Goal: Task Accomplishment & Management: Use online tool/utility

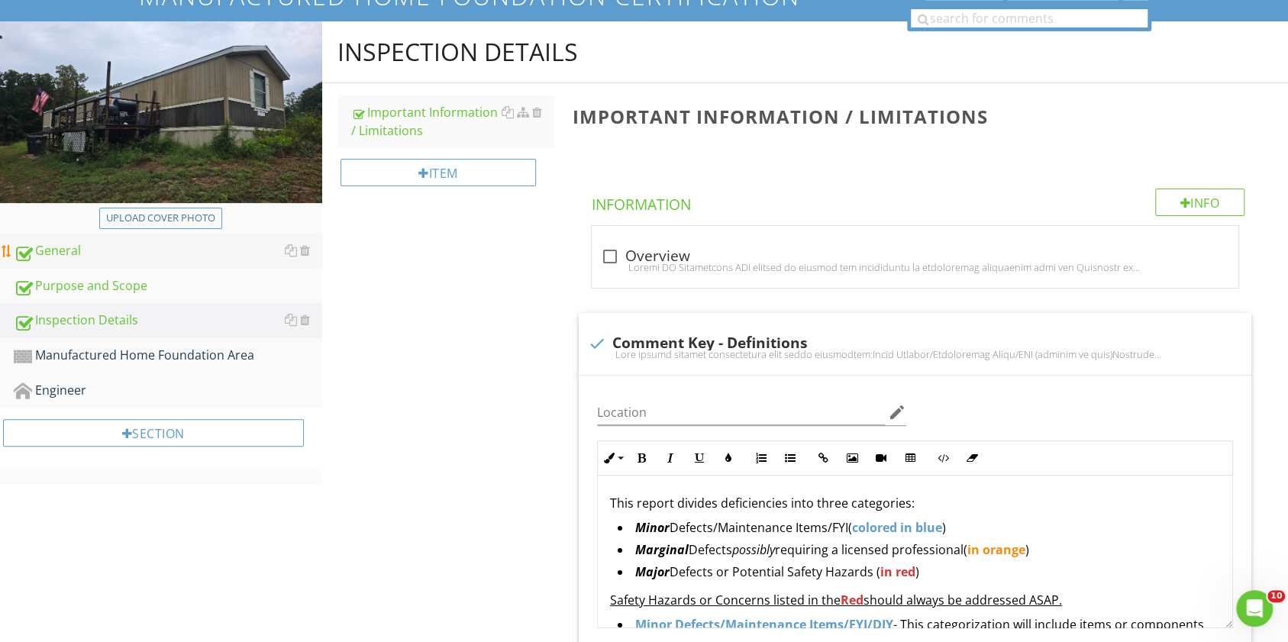
click at [112, 253] on div "General" at bounding box center [168, 251] width 308 height 20
type textarea "<p><strong>CONTRACTORS / FURTHER EVALUATION:</strong><strong>&nbsp;</strong><u>…"
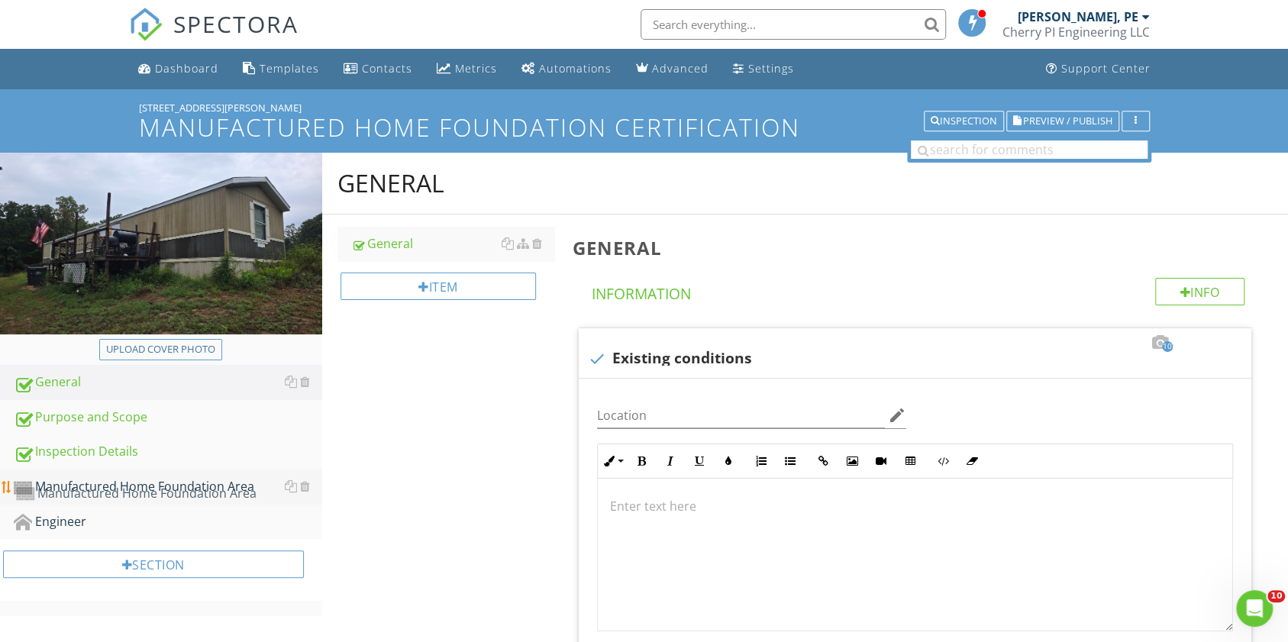
click at [94, 479] on div "Manufactured Home Foundation Area" at bounding box center [168, 487] width 308 height 20
click at [234, 485] on div "Manufactured Home Foundation Area" at bounding box center [168, 487] width 308 height 20
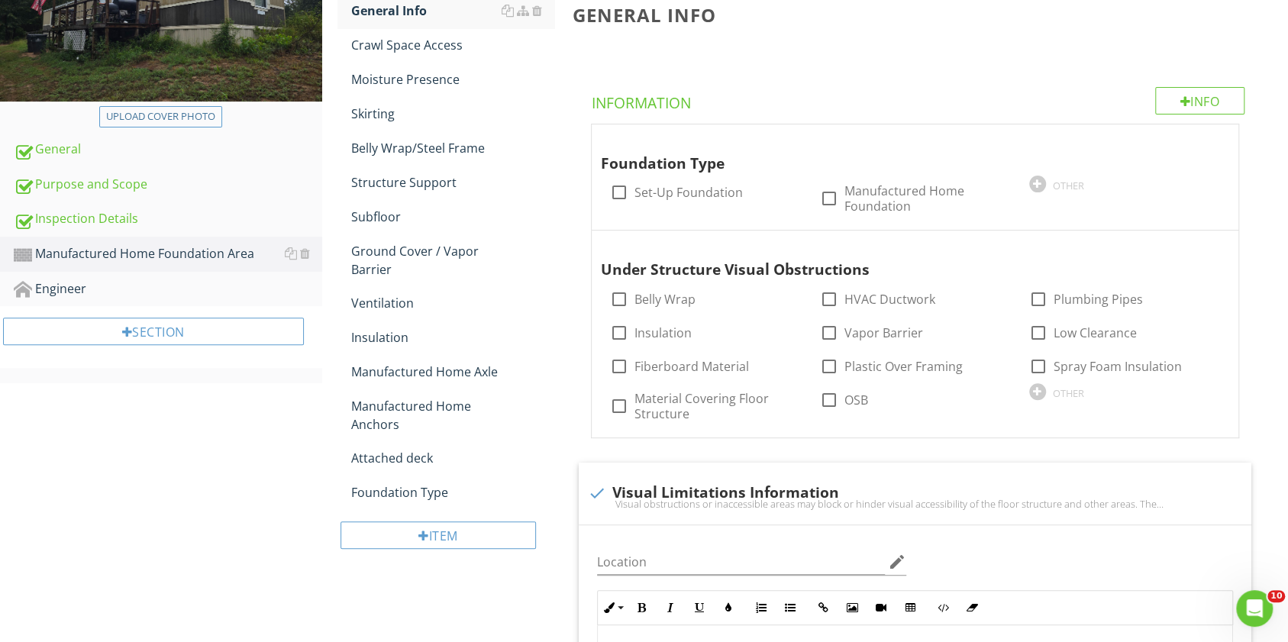
scroll to position [263, 0]
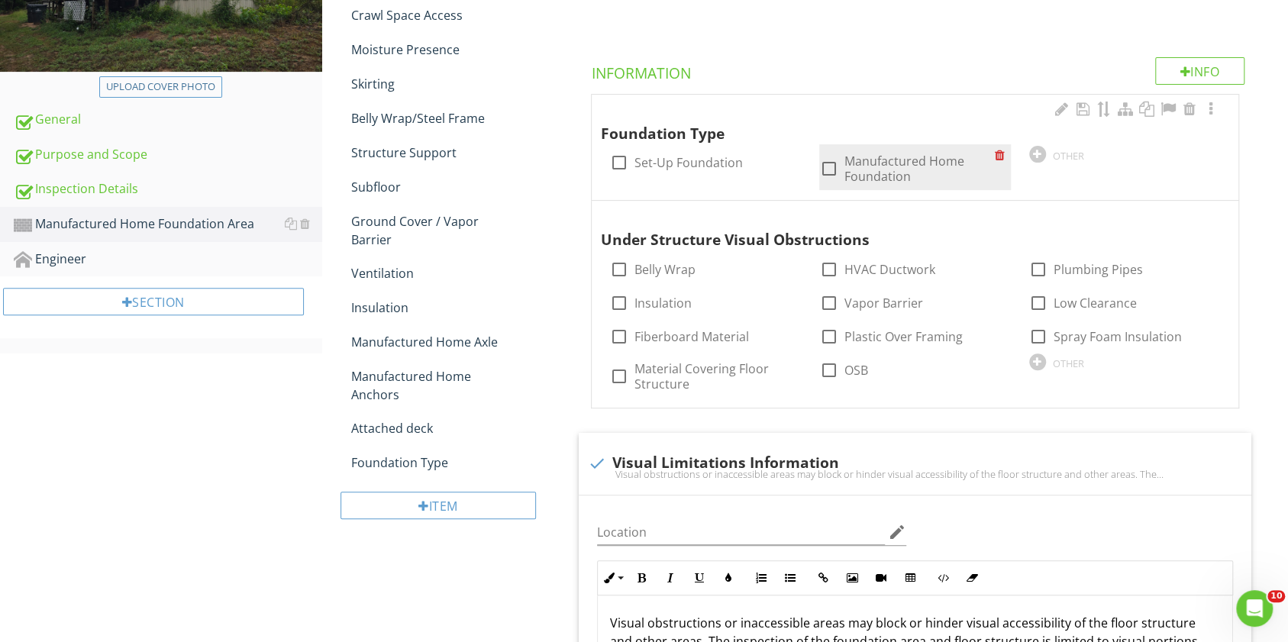
click at [634, 159] on div at bounding box center [828, 169] width 26 height 26
checkbox input "true"
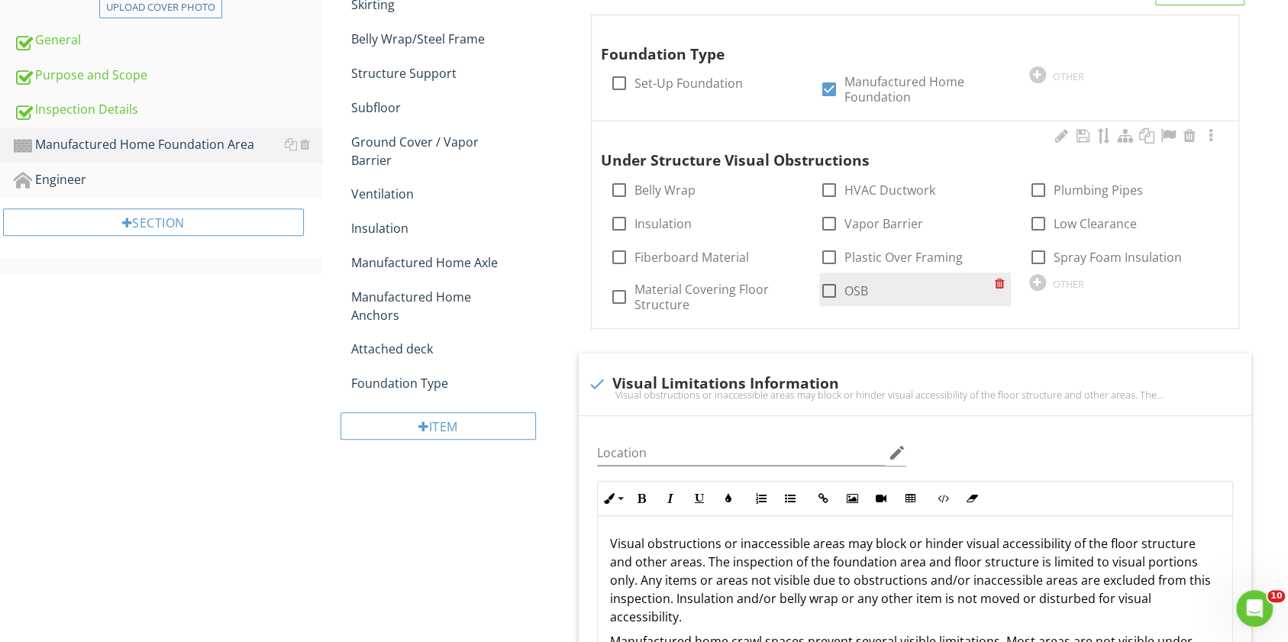
scroll to position [353, 0]
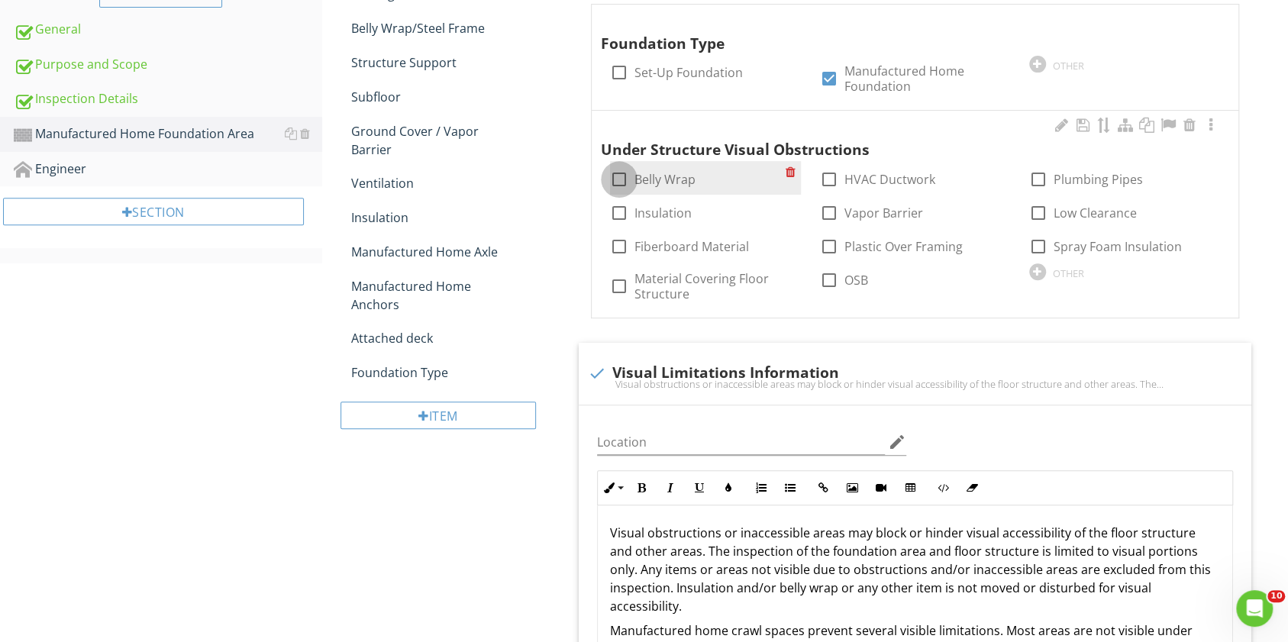
click at [615, 181] on div at bounding box center [619, 179] width 26 height 26
checkbox input "true"
click at [617, 215] on div at bounding box center [619, 213] width 26 height 26
checkbox input "true"
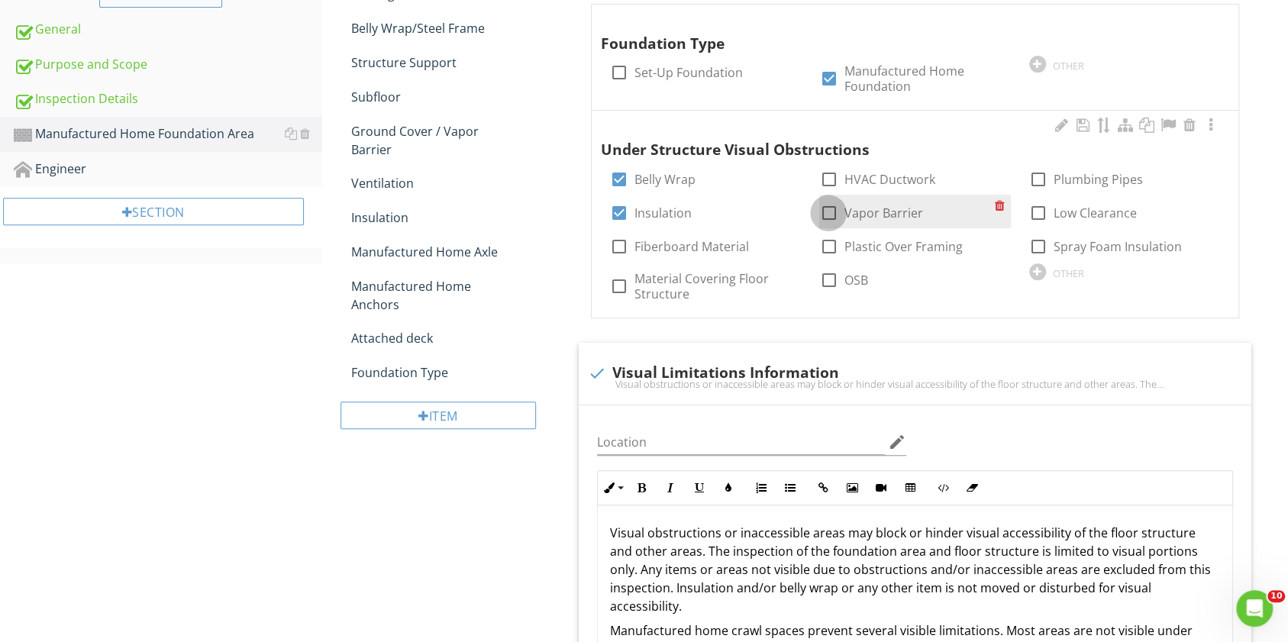
click at [634, 212] on div at bounding box center [828, 213] width 26 height 26
checkbox input "true"
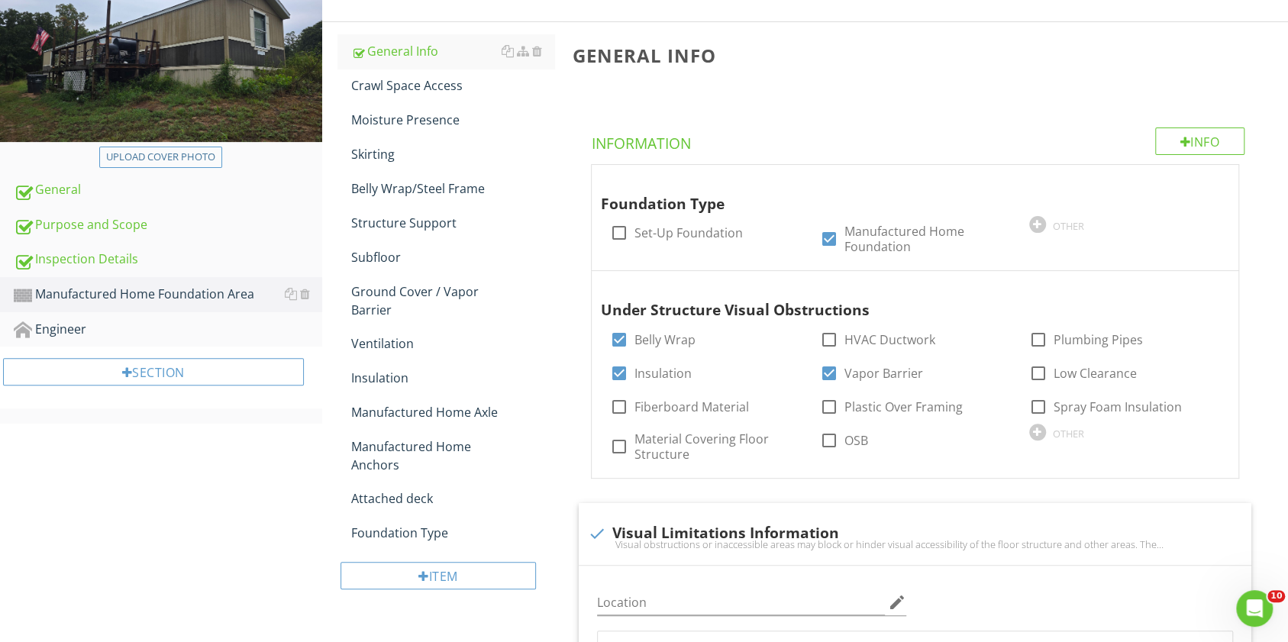
scroll to position [191, 0]
